Goal: Task Accomplishment & Management: Use online tool/utility

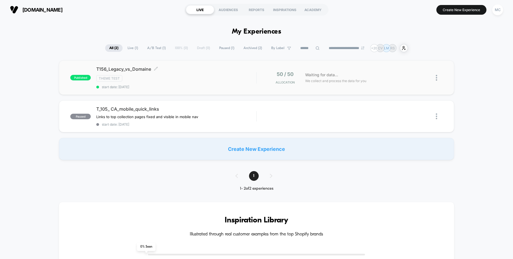
click at [175, 79] on div "Theme Test" at bounding box center [176, 78] width 160 height 6
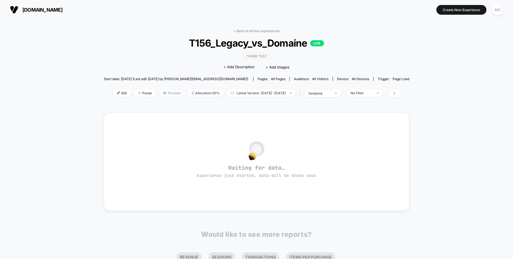
click at [160, 93] on span "Preview" at bounding box center [172, 92] width 26 height 7
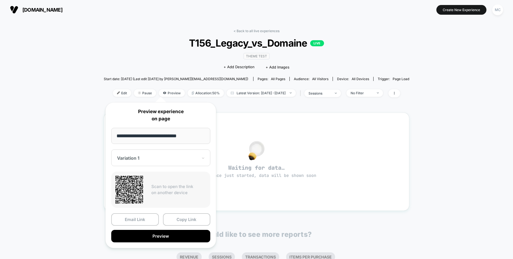
click at [146, 163] on div "Variation 1" at bounding box center [160, 157] width 99 height 17
drag, startPoint x: 150, startPoint y: 162, endPoint x: 157, endPoint y: 161, distance: 6.9
click at [150, 162] on div "Variation 1" at bounding box center [160, 157] width 99 height 17
click at [186, 222] on button "Copy Link" at bounding box center [187, 219] width 48 height 12
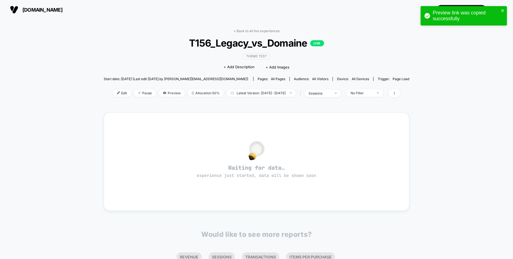
click at [441, 141] on div "< Back to all live experiences T156_Legacy_vs_Domaine LIVE Theme Test Click to …" at bounding box center [256, 171] width 513 height 305
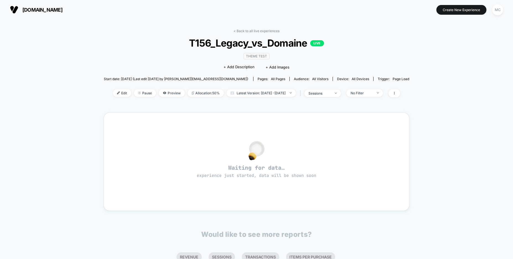
click at [460, 71] on div "< Back to all live experiences T156_Legacy_vs_Domaine LIVE Theme Test Click to …" at bounding box center [256, 171] width 513 height 305
drag, startPoint x: 402, startPoint y: 37, endPoint x: 386, endPoint y: 34, distance: 16.3
click at [401, 37] on div "< Back to all live experiences T156_Legacy_vs_Domaine LIVE Theme Test Click to …" at bounding box center [257, 66] width 306 height 75
click at [399, 66] on div "< Back to all live experiences T156_Legacy_vs_Domaine LIVE Theme Test Click to …" at bounding box center [257, 66] width 306 height 75
click at [396, 66] on div "< Back to all live experiences T156_Legacy_vs_Domaine LIVE Theme Test Click to …" at bounding box center [257, 66] width 306 height 75
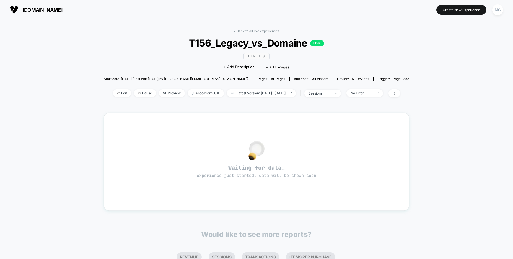
click at [402, 68] on div "< Back to all live experiences T156_Legacy_vs_Domaine LIVE Theme Test Click to …" at bounding box center [257, 66] width 306 height 75
click at [435, 76] on div "< Back to all live experiences T156_Legacy_vs_Domaine LIVE Theme Test Click to …" at bounding box center [256, 171] width 513 height 305
drag, startPoint x: 137, startPoint y: 219, endPoint x: 169, endPoint y: 218, distance: 31.6
click at [137, 219] on div "< Back to all live experiences T156_Legacy_vs_Domaine LIVE Theme Test Click to …" at bounding box center [257, 166] width 306 height 283
click at [435, 110] on div "< Back to all live experiences T156_Legacy_vs_Domaine LIVE Theme Test Click to …" at bounding box center [256, 171] width 513 height 305
